Goal: Task Accomplishment & Management: Manage account settings

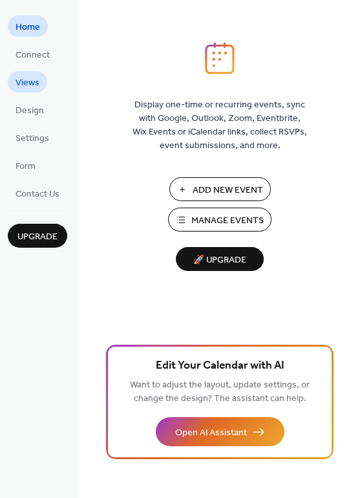
click at [30, 88] on span "Views" at bounding box center [28, 83] width 24 height 14
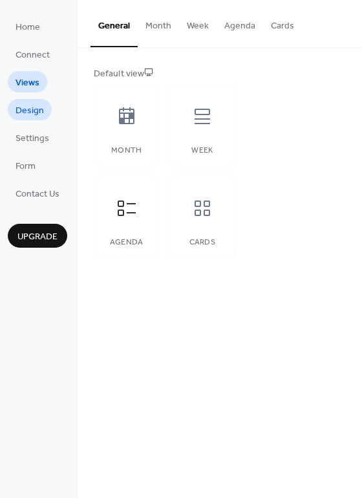
click at [30, 116] on span "Design" at bounding box center [30, 111] width 28 height 14
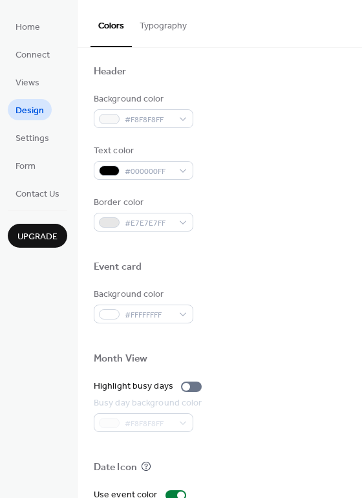
scroll to position [453, 0]
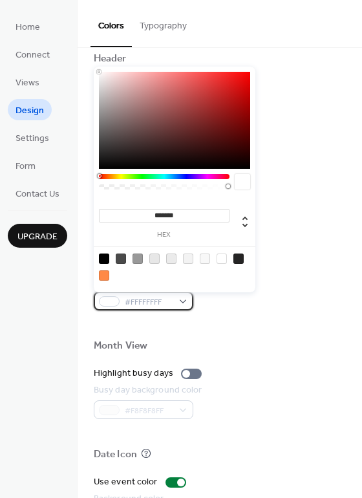
click at [185, 299] on div "#FFFFFFFF" at bounding box center [144, 301] width 100 height 19
click at [209, 258] on div at bounding box center [205, 259] width 10 height 10
click at [205, 258] on div at bounding box center [205, 259] width 10 height 10
click at [206, 255] on div at bounding box center [205, 259] width 10 height 10
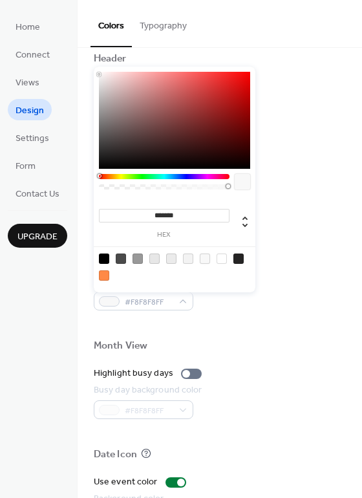
click at [206, 255] on div at bounding box center [205, 259] width 10 height 10
click at [202, 258] on div at bounding box center [205, 259] width 10 height 10
click at [183, 258] on div at bounding box center [175, 267] width 164 height 41
click at [189, 258] on div at bounding box center [188, 259] width 10 height 10
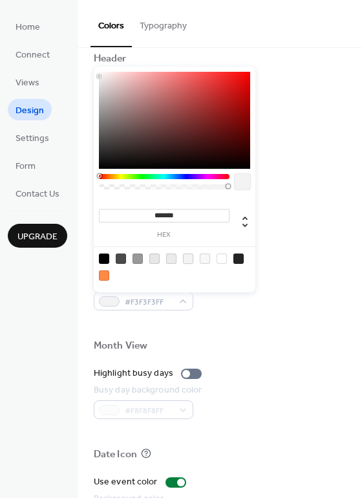
click at [206, 258] on div at bounding box center [205, 259] width 10 height 10
type input "*******"
click at [281, 303] on div "Background color #F8F8F8FF" at bounding box center [220, 293] width 252 height 36
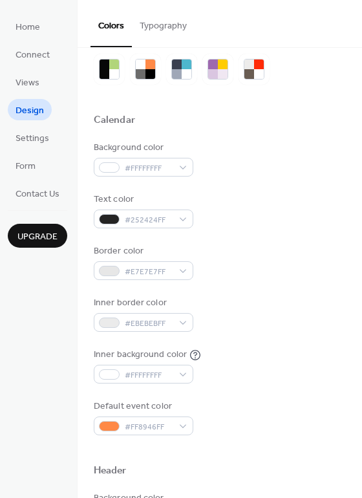
scroll to position [0, 0]
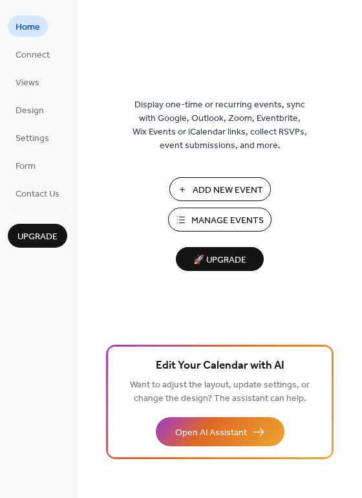
click at [212, 219] on span "Manage Events" at bounding box center [228, 221] width 72 height 14
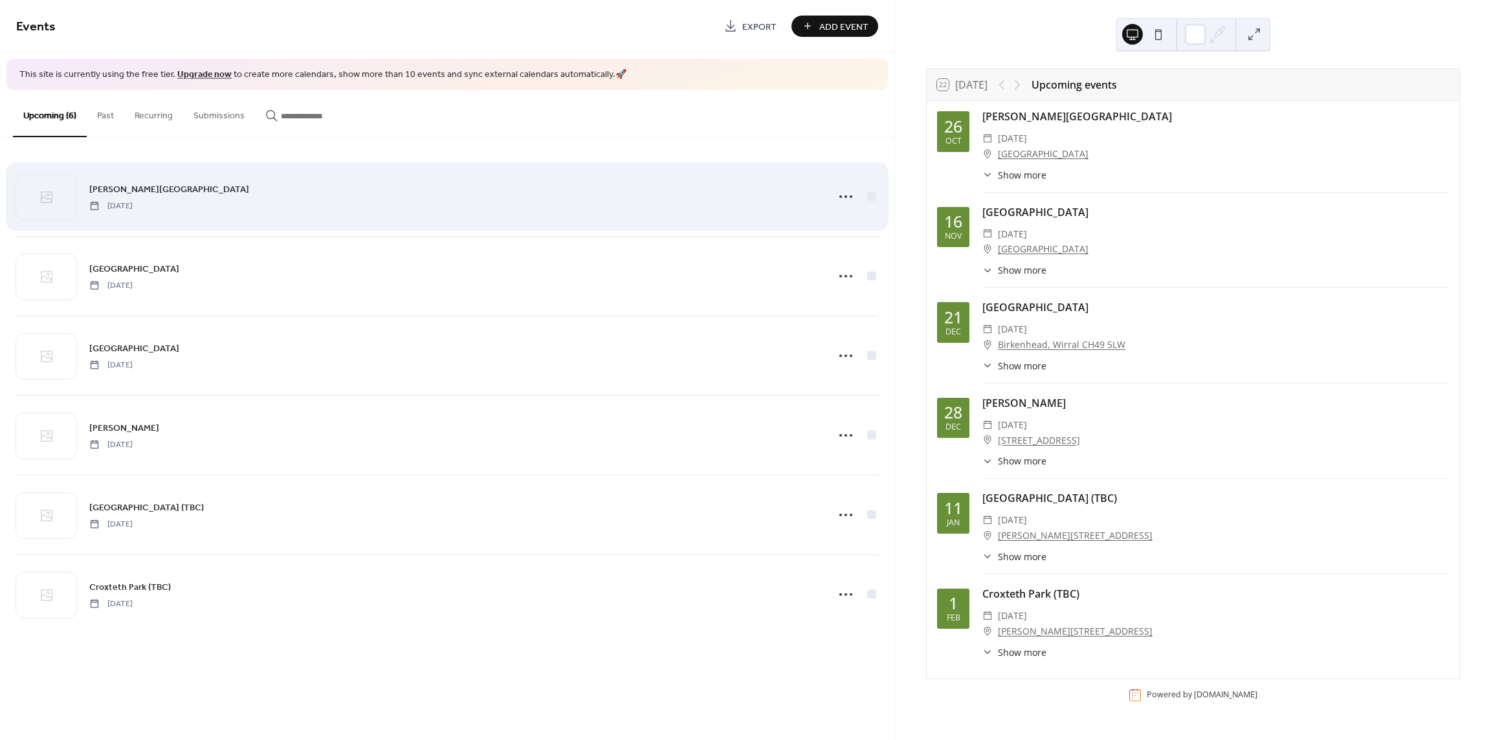
click at [364, 205] on div "[PERSON_NAME][GEOGRAPHIC_DATA] [DATE]" at bounding box center [454, 196] width 731 height 29
click at [840, 191] on icon at bounding box center [846, 196] width 21 height 21
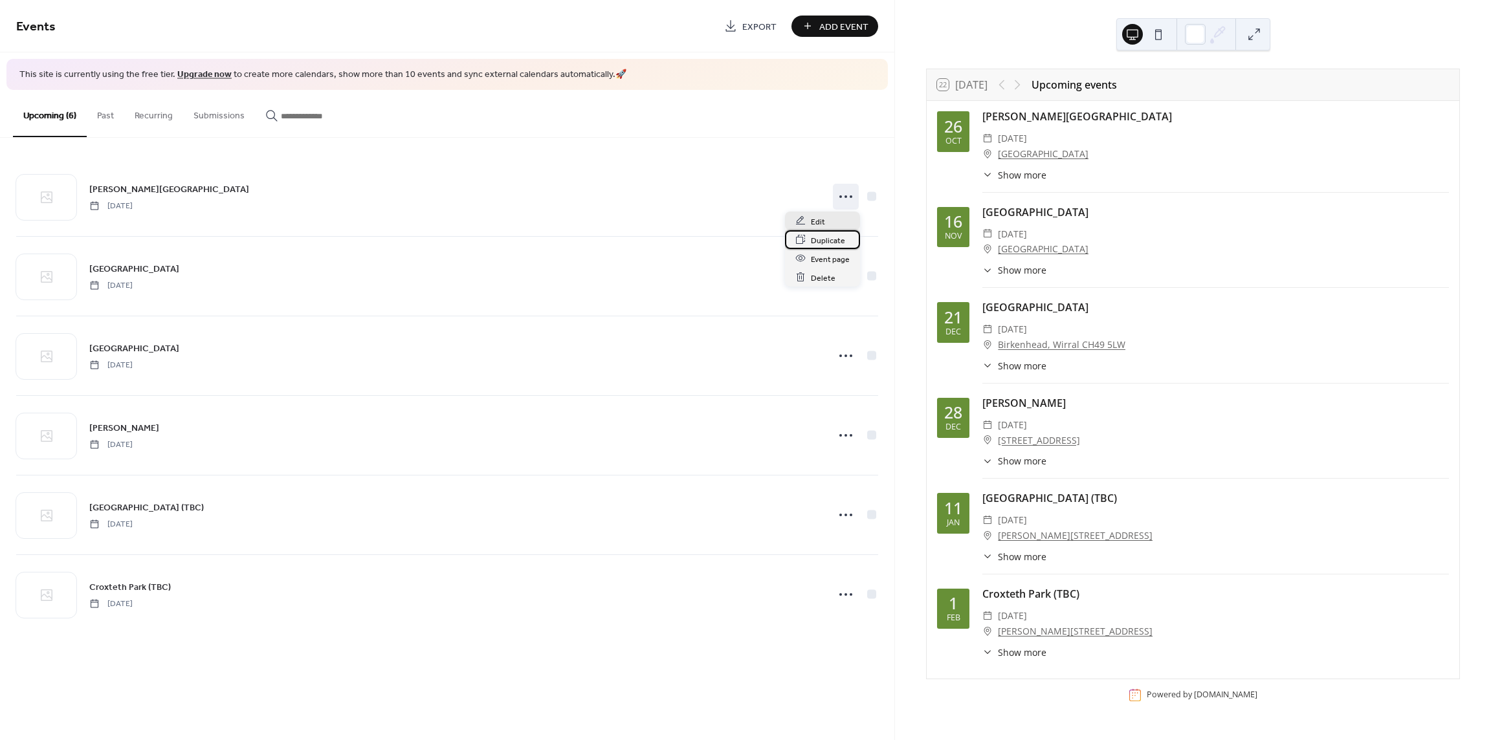
click at [834, 230] on div "Duplicate" at bounding box center [822, 239] width 75 height 19
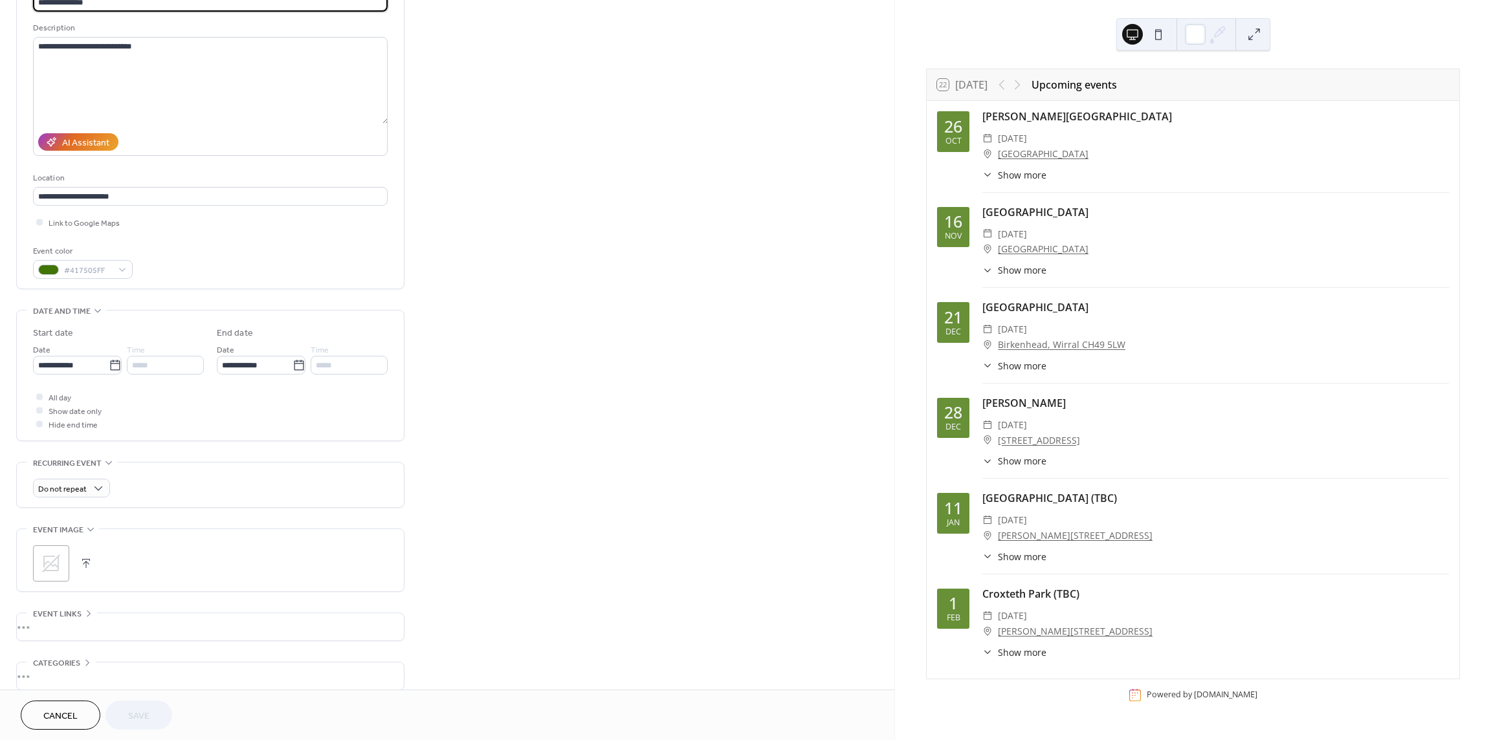
scroll to position [129, 0]
